Goal: Transaction & Acquisition: Purchase product/service

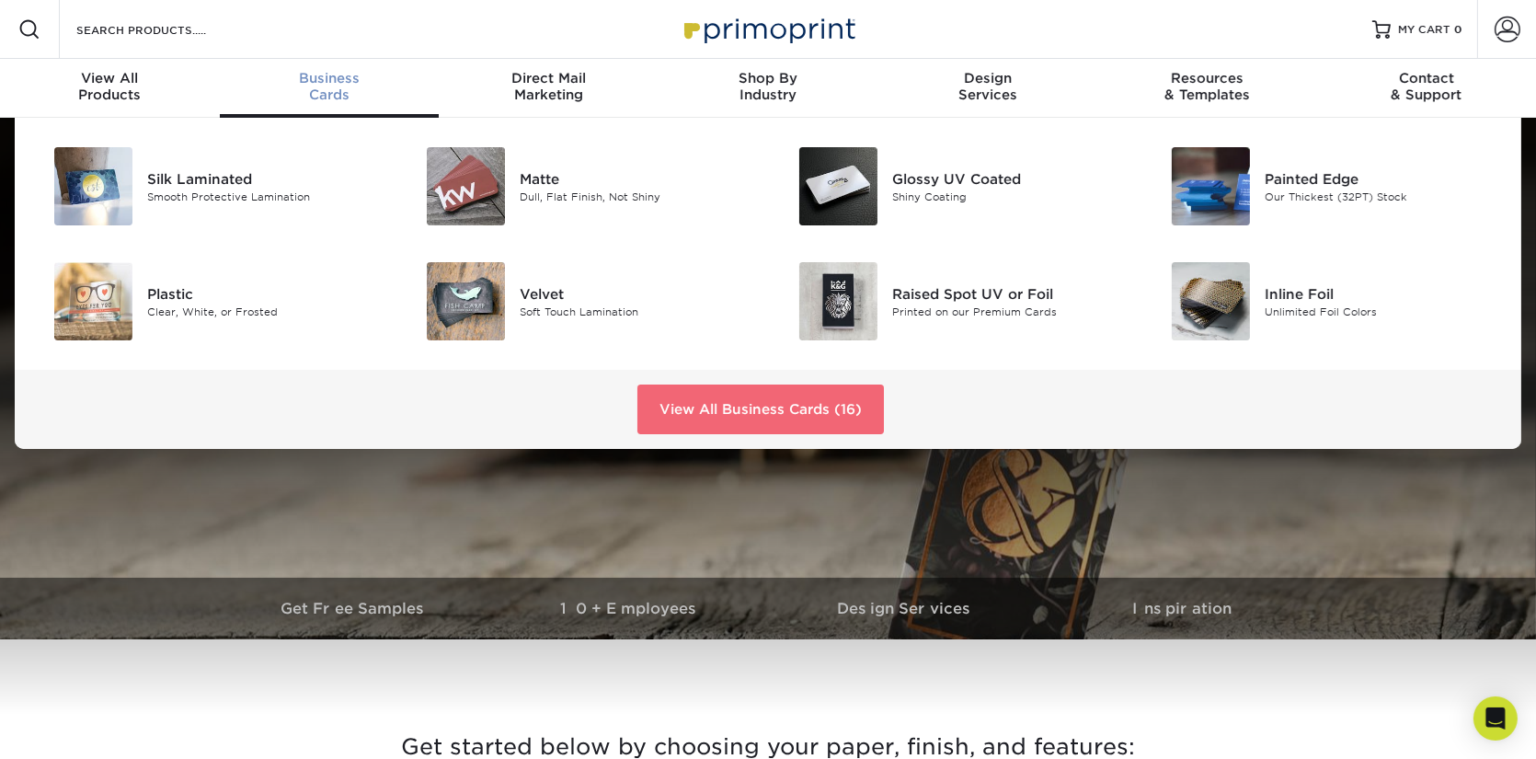
click at [739, 434] on link "View All Business Cards (16)" at bounding box center [761, 410] width 247 height 50
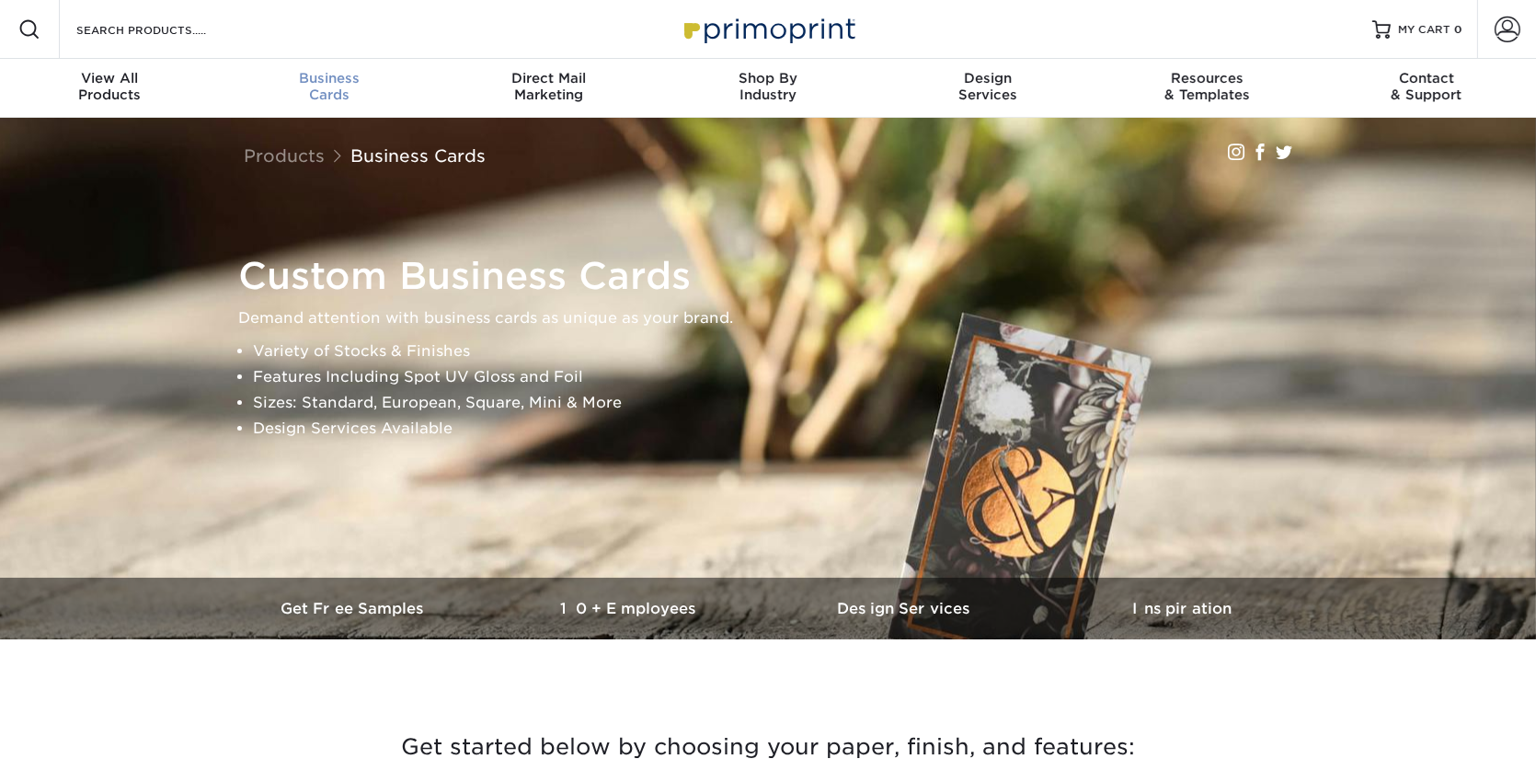
click at [323, 86] on span "Business" at bounding box center [330, 78] width 220 height 17
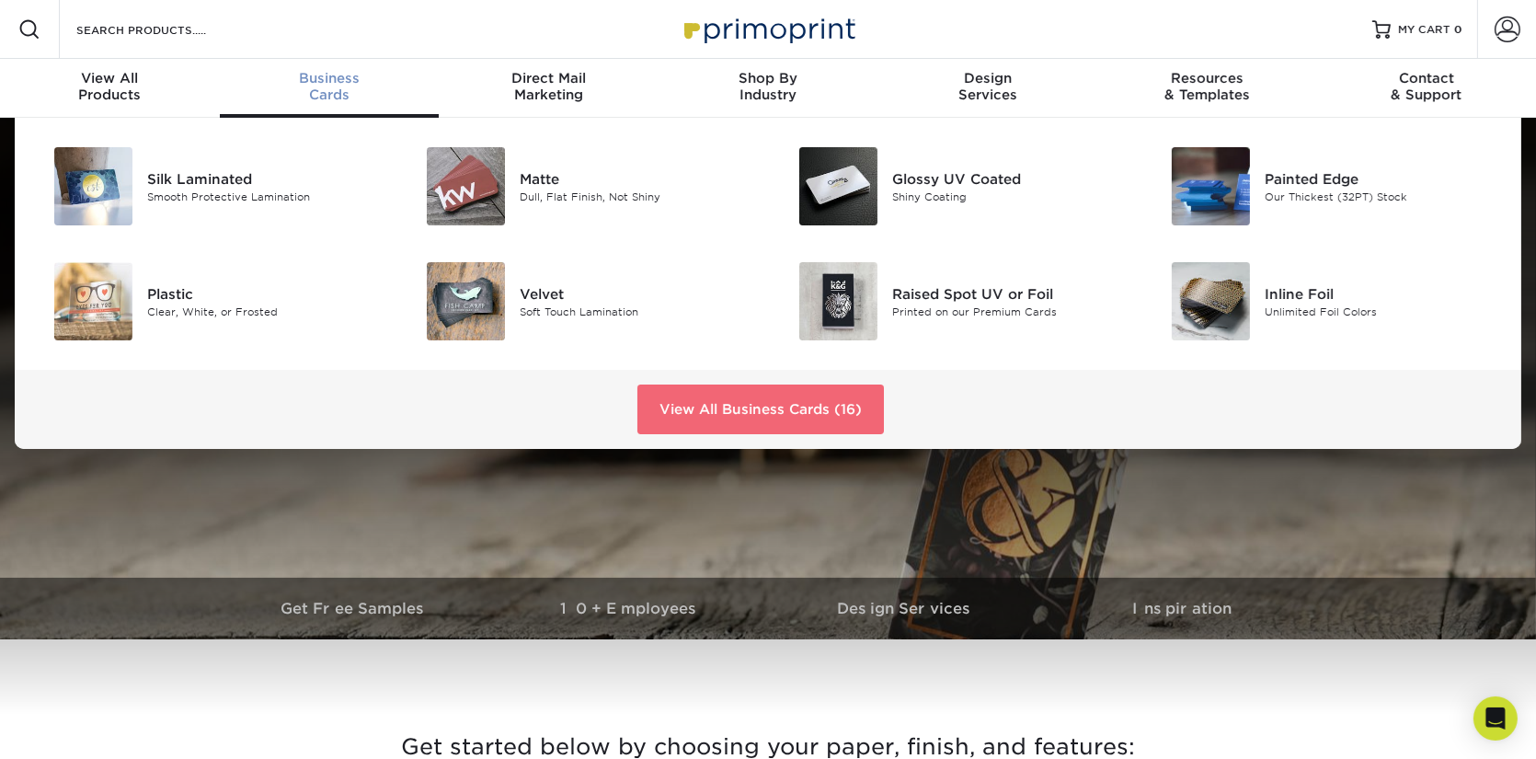
click at [769, 434] on link "View All Business Cards (16)" at bounding box center [761, 410] width 247 height 50
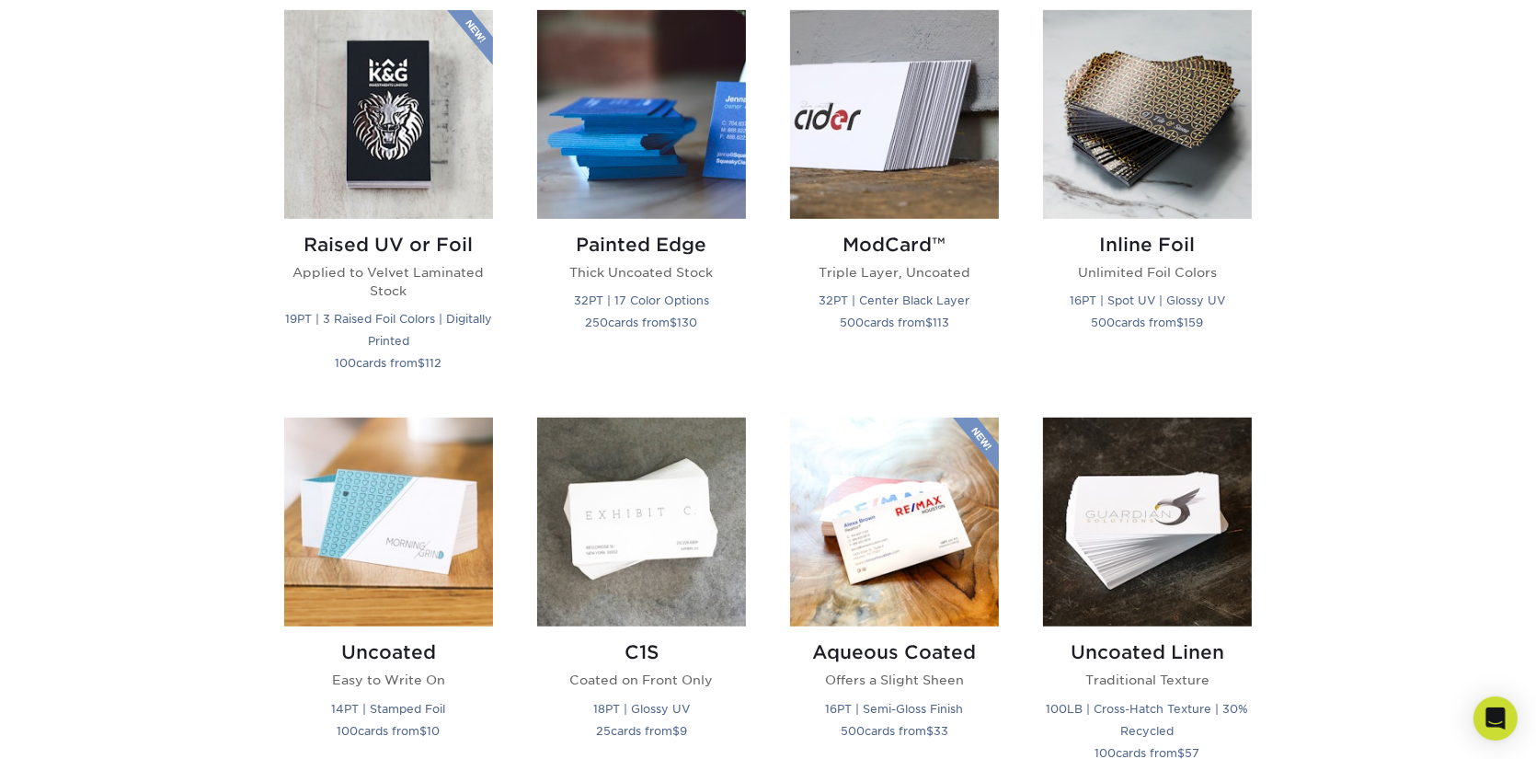
scroll to position [1104, 0]
